Goal: Information Seeking & Learning: Learn about a topic

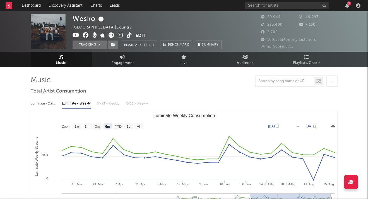
select select "6m"
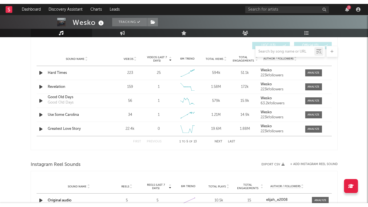
scroll to position [394, 0]
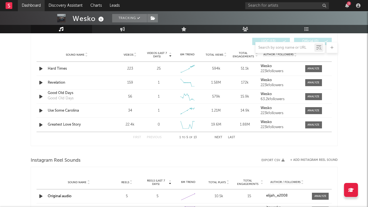
click at [35, 8] on link "Dashboard" at bounding box center [31, 5] width 27 height 11
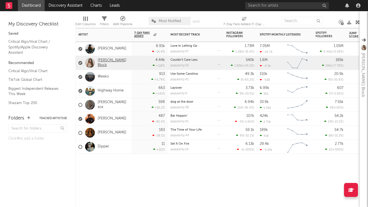
click at [110, 61] on link "[PERSON_NAME] Block" at bounding box center [113, 62] width 31 height 9
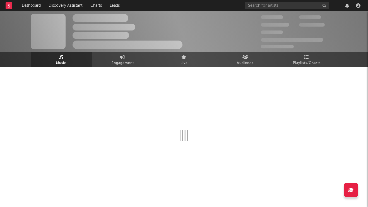
select select "6m"
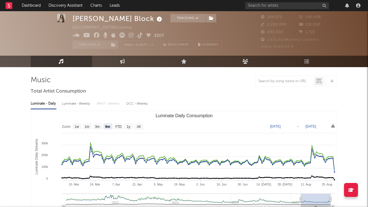
scroll to position [9, 0]
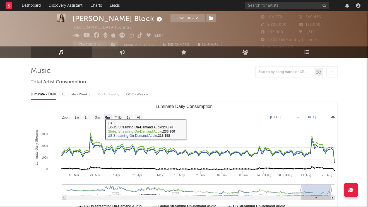
click at [76, 93] on div "Luminate - Weekly" at bounding box center [76, 94] width 29 height 9
select select "6m"
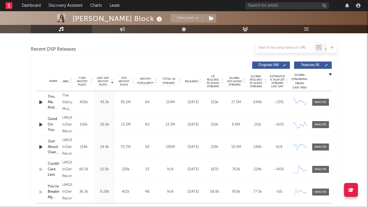
scroll to position [190, 0]
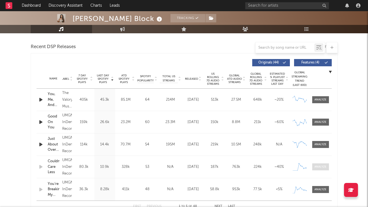
click at [324, 165] on div at bounding box center [321, 166] width 12 height 4
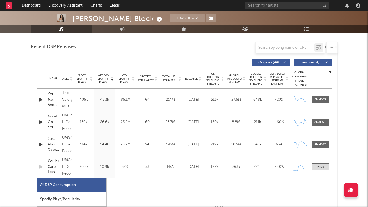
select select "1w"
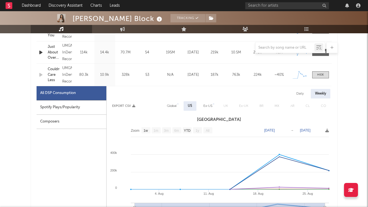
scroll to position [284, 0]
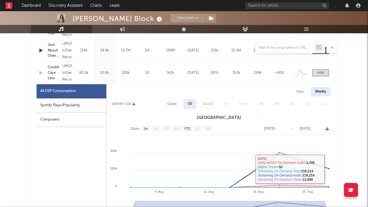
click at [299, 93] on div "Daily" at bounding box center [300, 91] width 16 height 9
select select "1w"
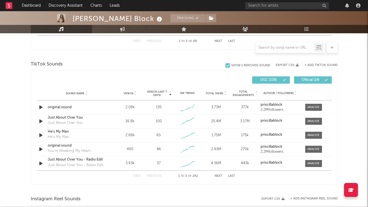
scroll to position [625, 0]
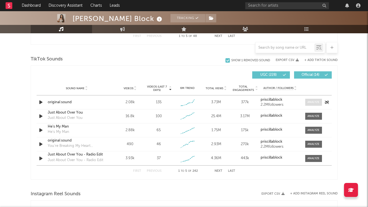
click at [317, 102] on div at bounding box center [314, 102] width 12 height 4
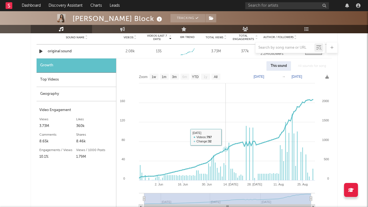
scroll to position [675, 0]
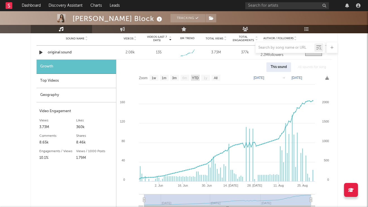
click at [193, 76] on text "YTD" at bounding box center [195, 78] width 7 height 4
click at [173, 79] on text "3m" at bounding box center [174, 78] width 5 height 4
select select "3m"
type input "[DATE]"
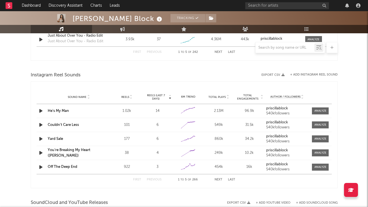
scroll to position [898, 0]
click at [39, 7] on link "Dashboard" at bounding box center [31, 5] width 27 height 11
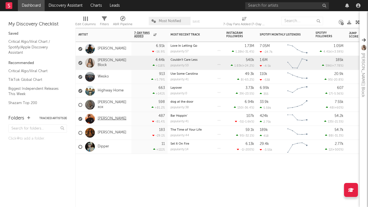
click at [111, 118] on link "[PERSON_NAME]" at bounding box center [112, 118] width 29 height 5
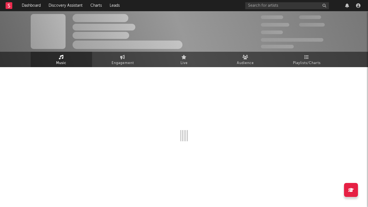
select select "6m"
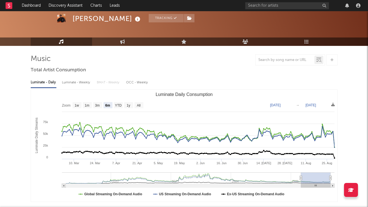
scroll to position [25, 0]
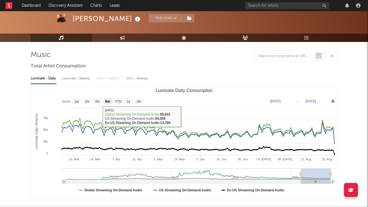
click at [74, 77] on div "Luminate - Weekly" at bounding box center [76, 78] width 29 height 9
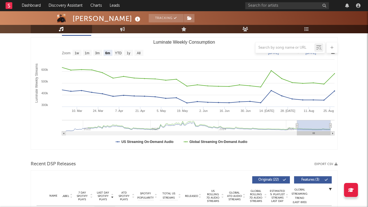
scroll to position [69, 0]
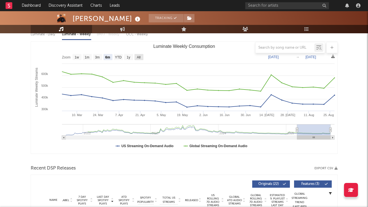
click at [140, 59] on rect "Luminate Weekly Consumption" at bounding box center [139, 57] width 9 height 6
select select "All"
type input "[DATE]"
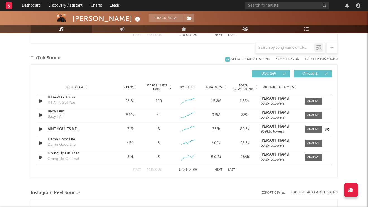
scroll to position [363, 0]
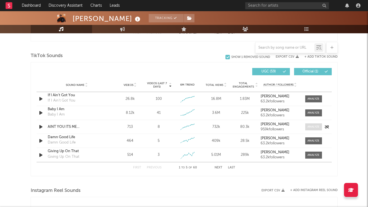
click at [310, 125] on div at bounding box center [314, 126] width 12 height 4
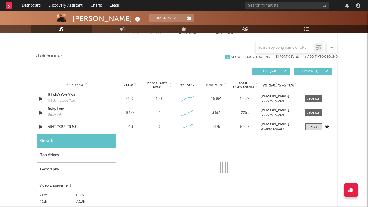
click at [41, 127] on icon "button" at bounding box center [41, 126] width 6 height 7
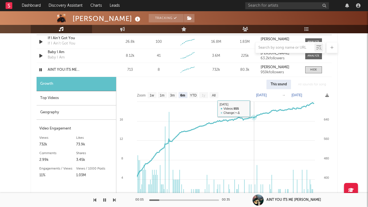
scroll to position [423, 0]
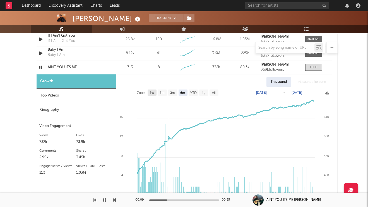
click at [152, 92] on text "1w" at bounding box center [152, 93] width 4 height 4
select select "1w"
type input "[DATE]"
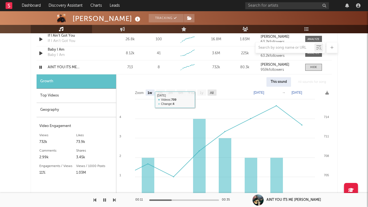
click at [212, 93] on text "All" at bounding box center [212, 93] width 4 height 4
select select "All"
type input "[DATE]"
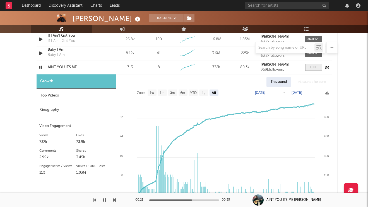
click at [314, 69] on div at bounding box center [313, 67] width 7 height 4
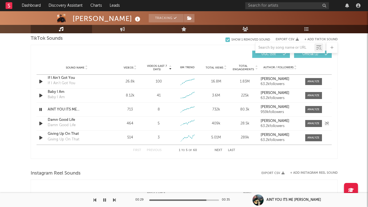
scroll to position [382, 0]
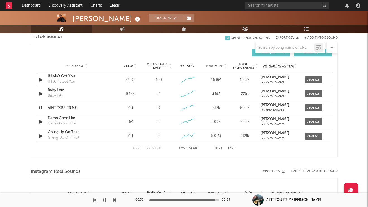
click at [218, 150] on button "Next" at bounding box center [219, 148] width 8 height 3
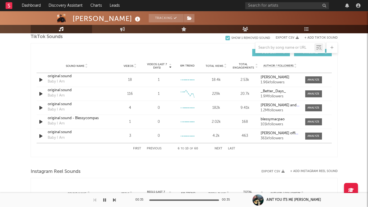
click at [135, 148] on button "First" at bounding box center [137, 148] width 8 height 3
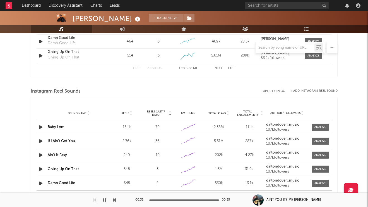
scroll to position [472, 0]
